Goal: Navigation & Orientation: Find specific page/section

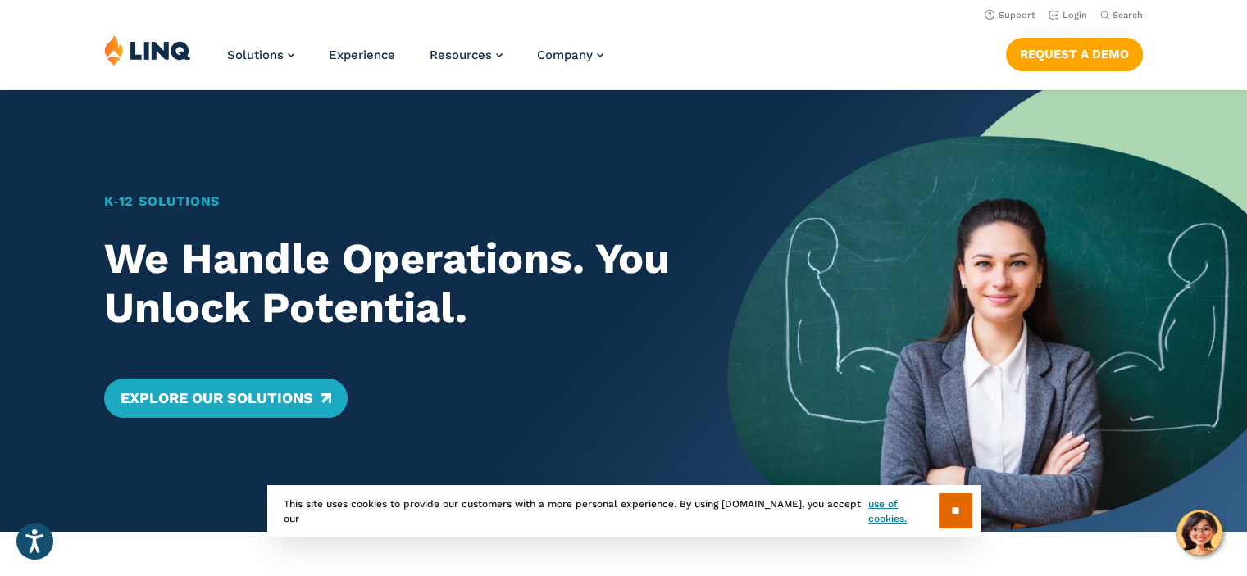
click at [940, 68] on div "Solutions Nutrition Overview NEW School Nutrition Suite School Nutrition State …" at bounding box center [623, 61] width 1247 height 54
click at [1072, 15] on link "Login" at bounding box center [1067, 15] width 39 height 11
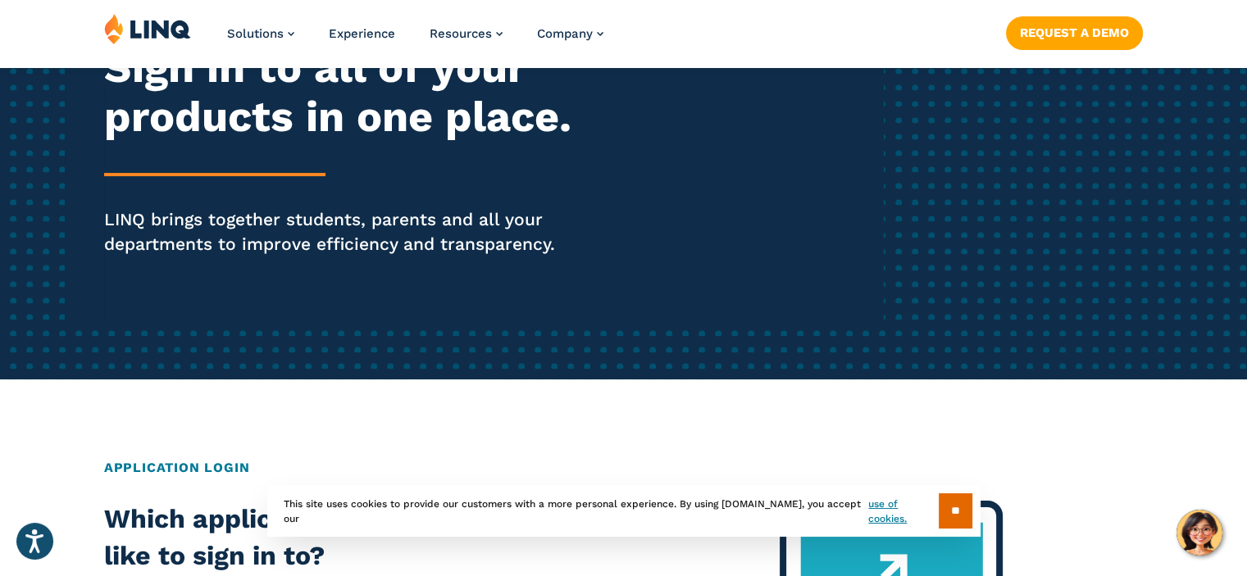
scroll to position [246, 0]
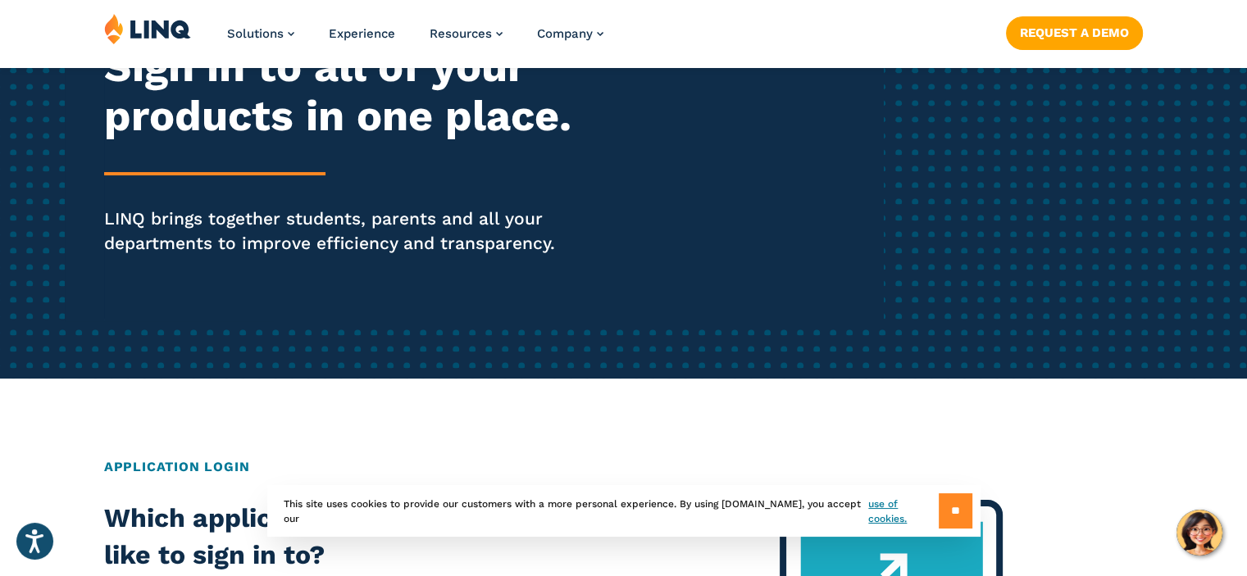
click at [951, 511] on input "**" at bounding box center [955, 510] width 34 height 35
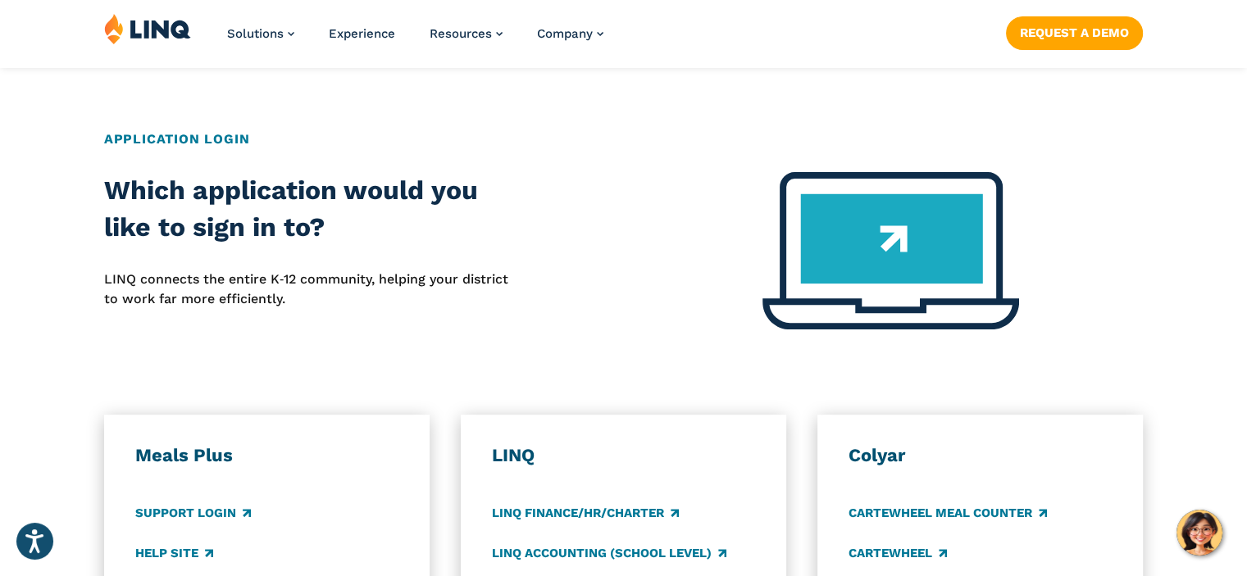
scroll to position [902, 0]
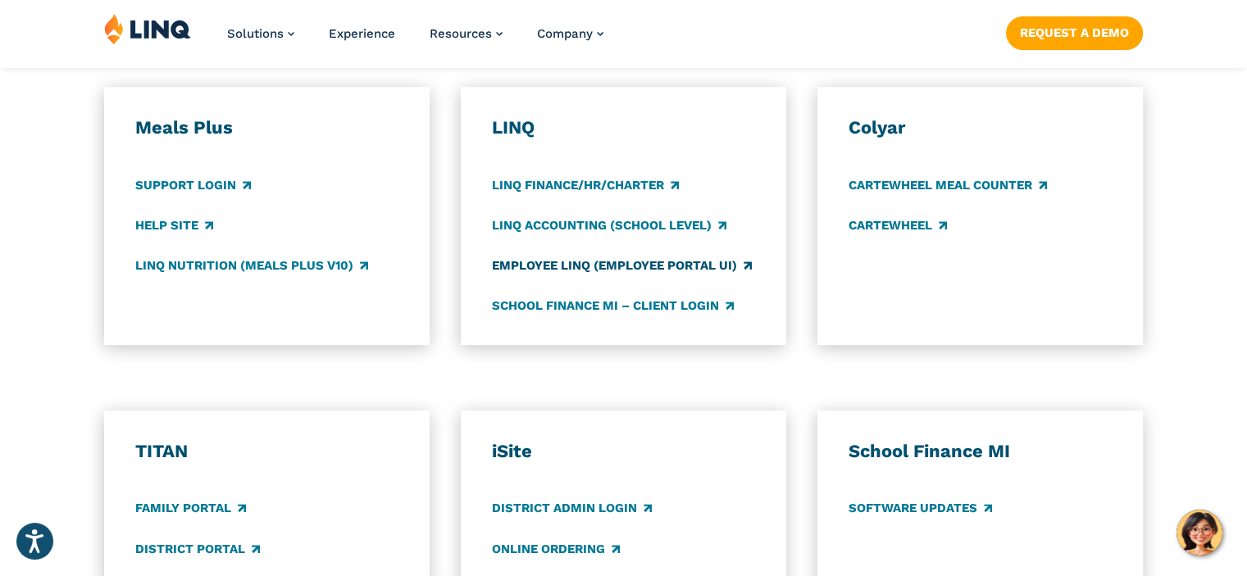
click at [628, 264] on link "Employee LINQ (Employee Portal UI)" at bounding box center [622, 266] width 260 height 18
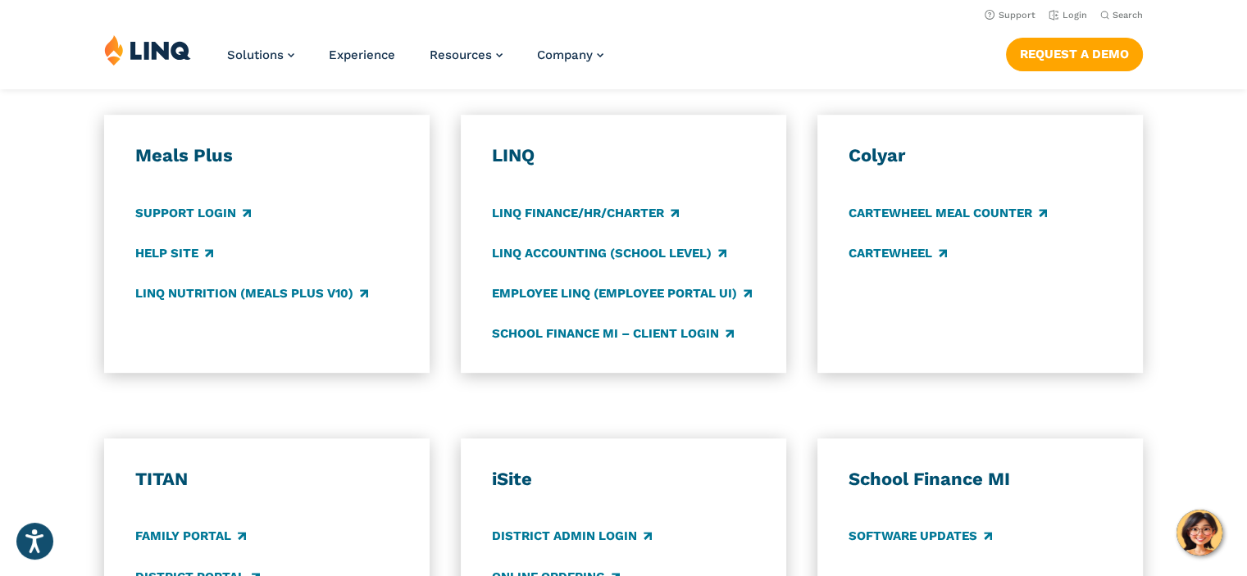
scroll to position [820, 0]
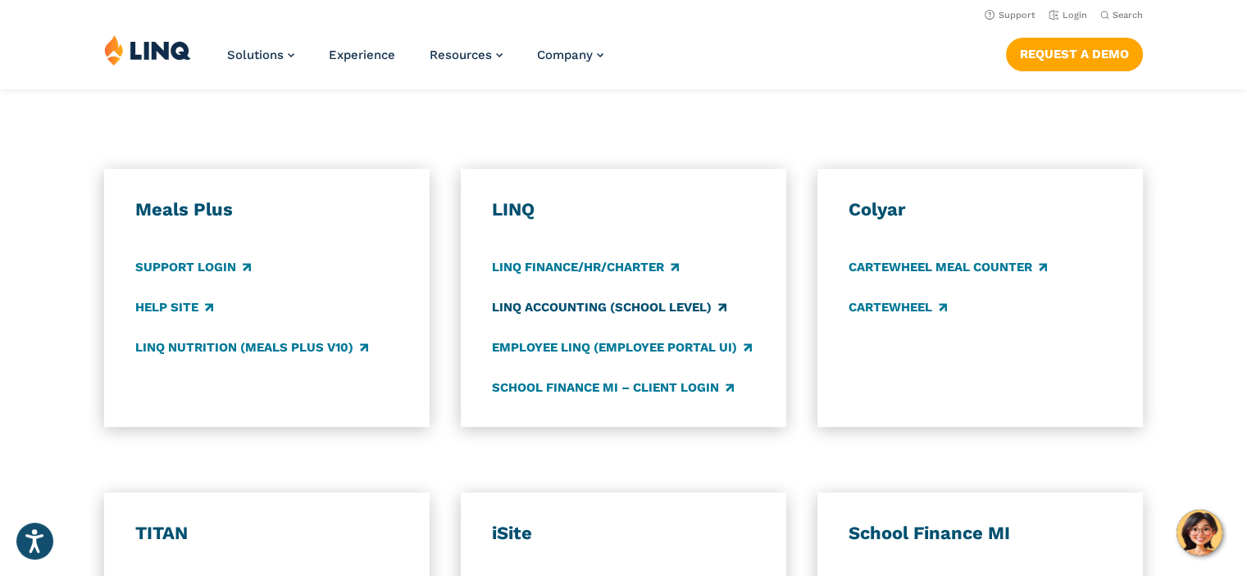
click at [620, 311] on link "LINQ Accounting (school level)" at bounding box center [609, 307] width 234 height 18
click at [204, 267] on link "Support Login" at bounding box center [193, 267] width 116 height 18
click at [524, 209] on h3 "LINQ" at bounding box center [623, 209] width 263 height 23
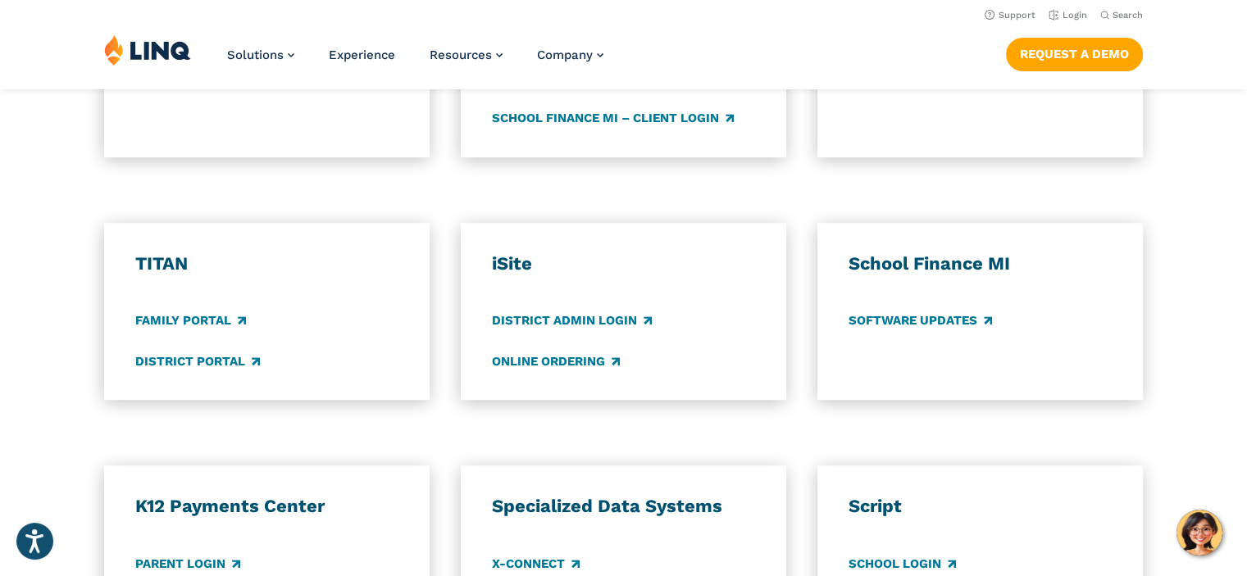
scroll to position [1066, 0]
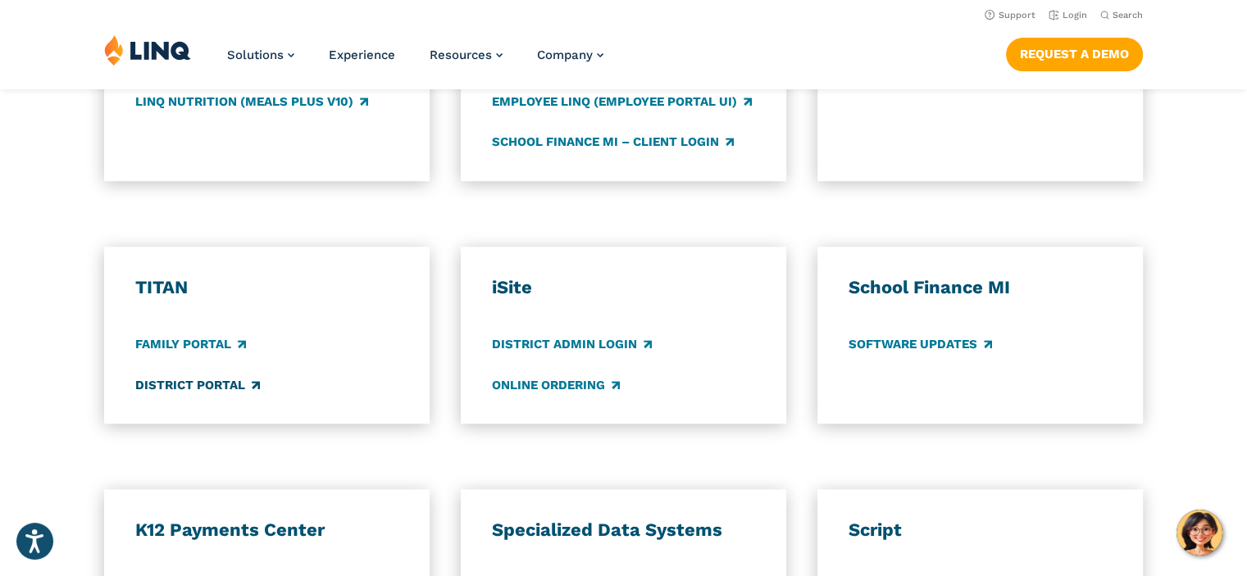
click at [213, 389] on link "District Portal" at bounding box center [197, 385] width 125 height 18
